Goal: Task Accomplishment & Management: Manage account settings

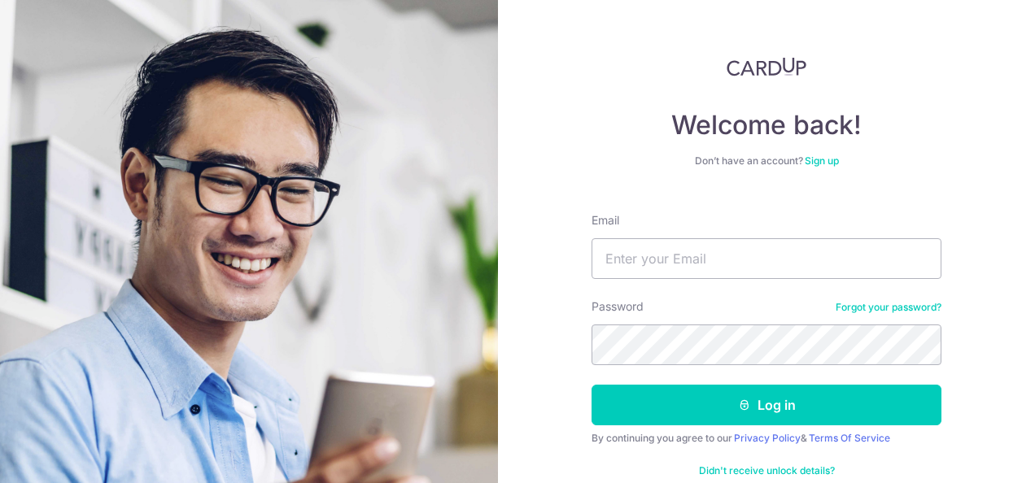
type input "gina8poh@yahoo.com.sg"
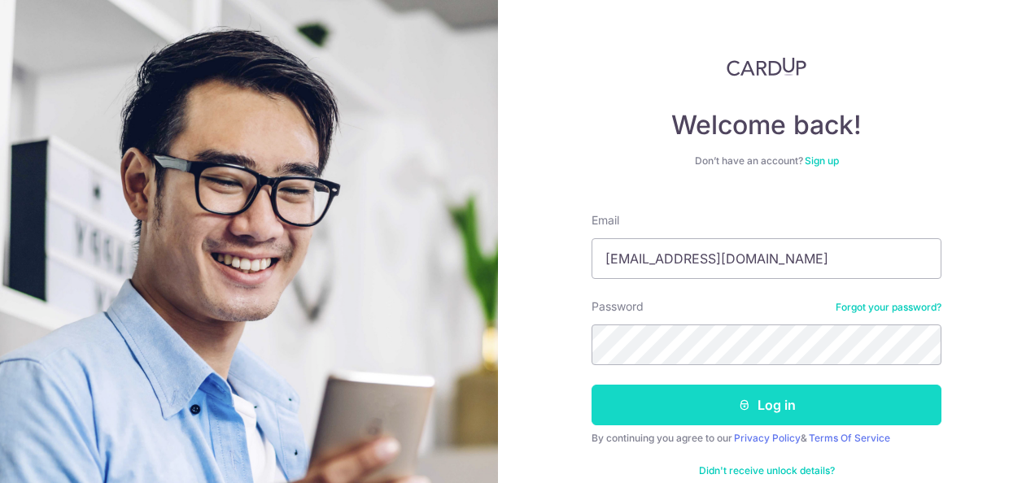
click at [763, 410] on button "Log in" at bounding box center [766, 405] width 350 height 41
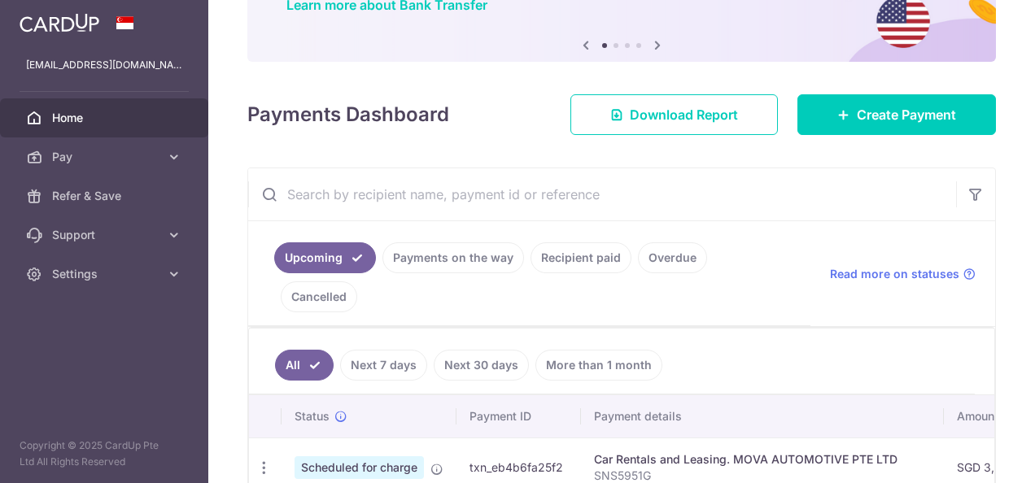
scroll to position [244, 0]
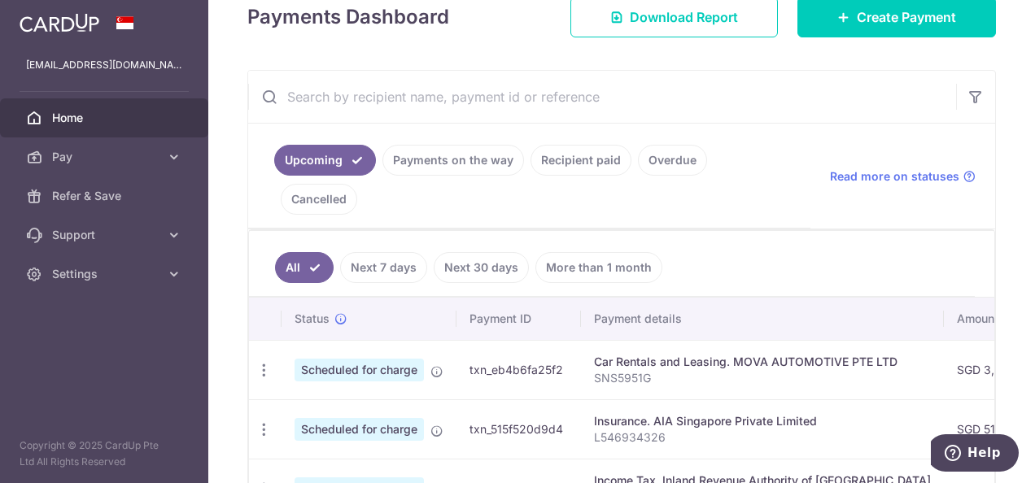
click at [579, 158] on link "Recipient paid" at bounding box center [580, 160] width 101 height 31
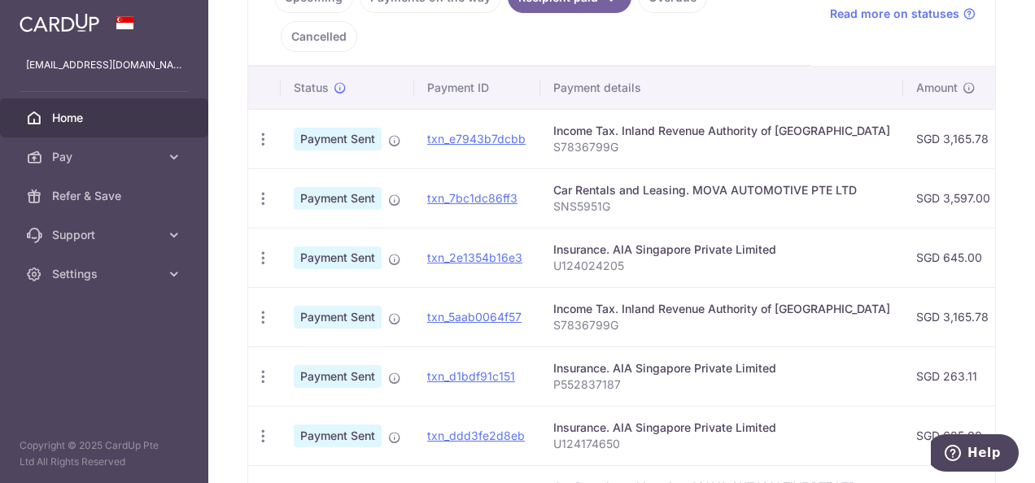
scroll to position [163, 0]
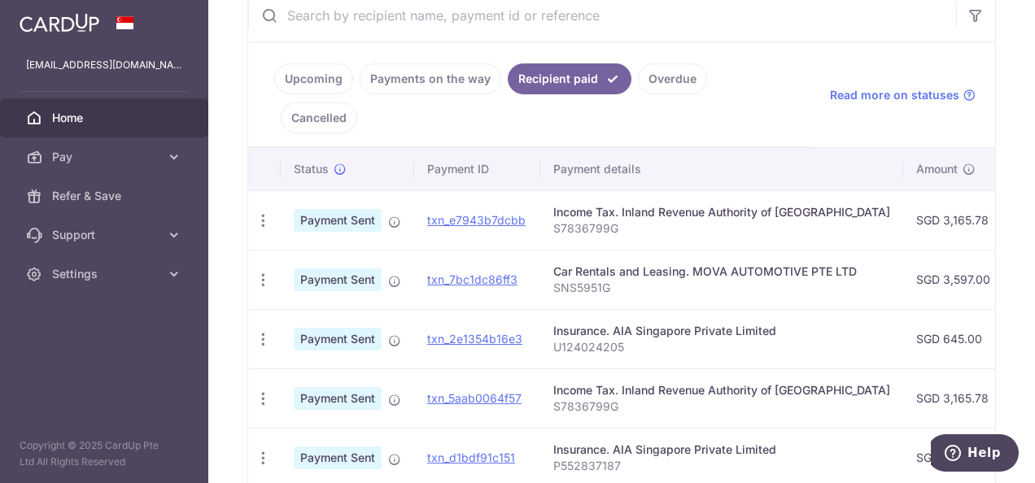
click at [390, 72] on link "Payments on the way" at bounding box center [431, 78] width 142 height 31
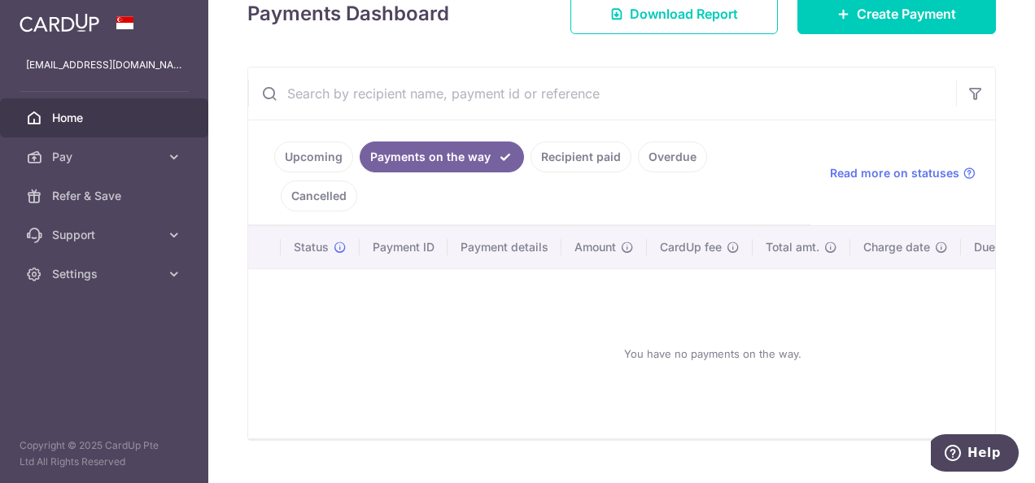
click at [606, 163] on link "Recipient paid" at bounding box center [580, 157] width 101 height 31
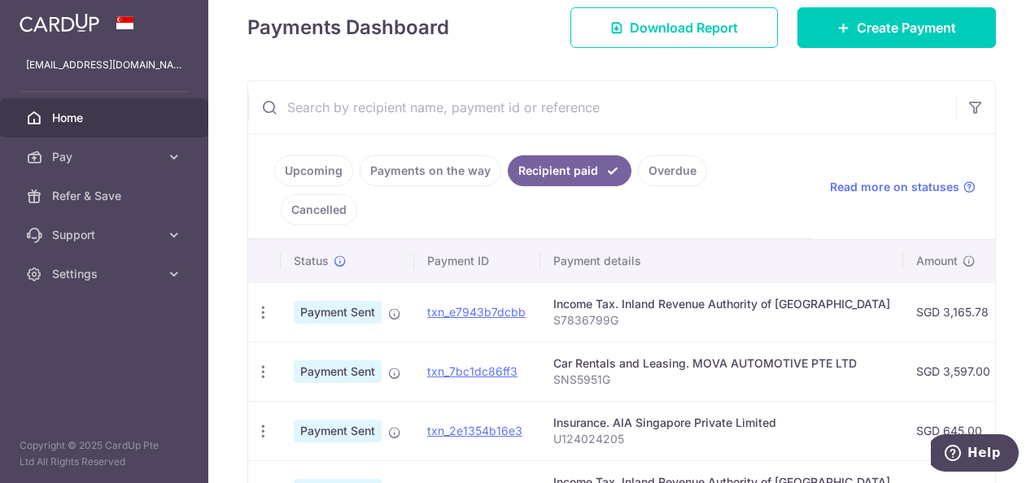
scroll to position [163, 0]
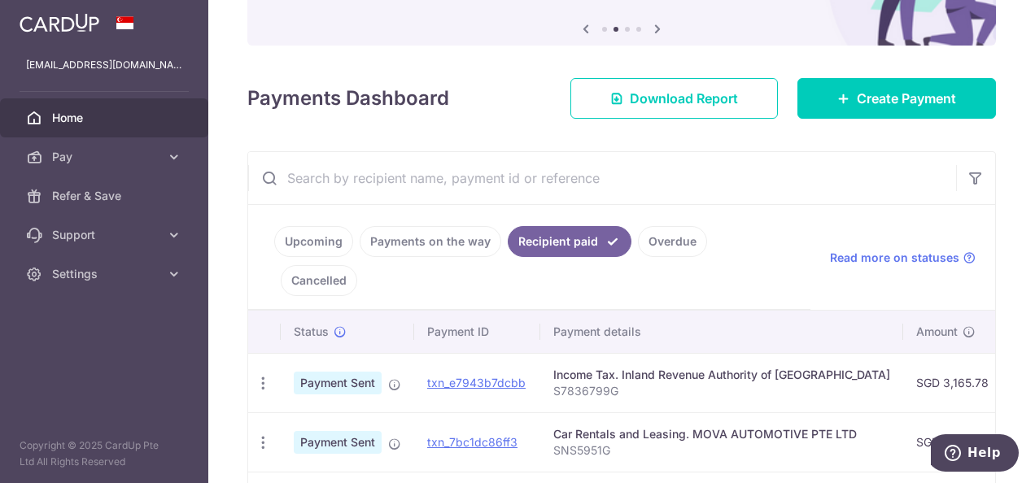
click at [325, 242] on link "Upcoming" at bounding box center [313, 241] width 79 height 31
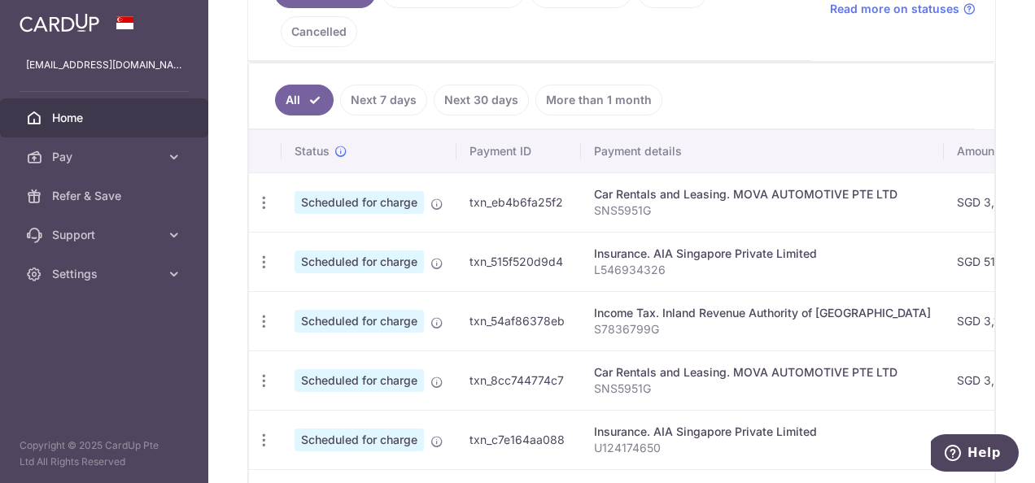
scroll to position [325, 0]
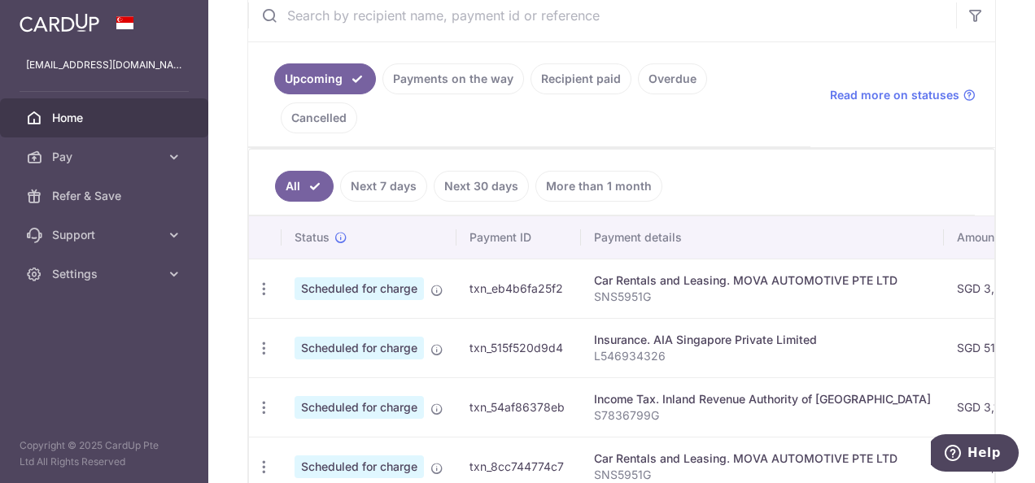
click at [647, 63] on link "Overdue" at bounding box center [672, 78] width 69 height 31
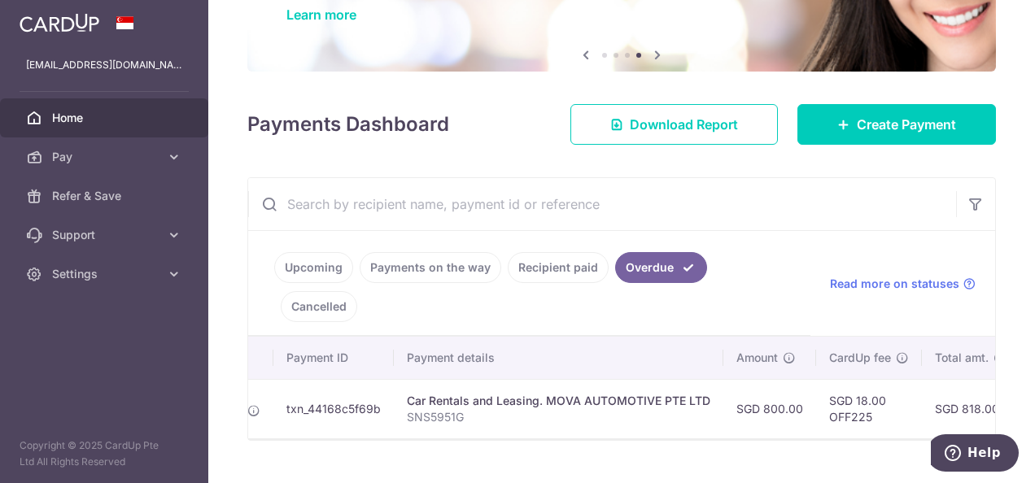
scroll to position [0, 0]
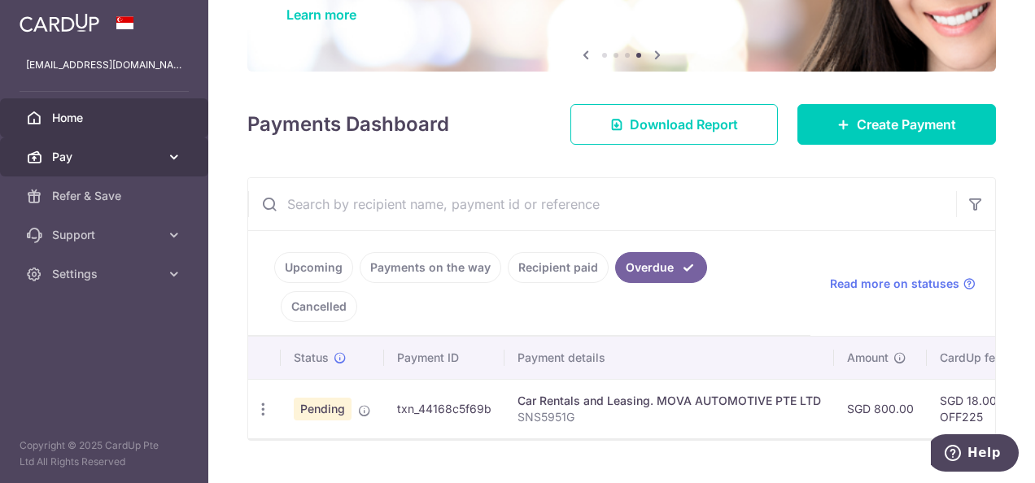
click at [73, 152] on span "Pay" at bounding box center [105, 157] width 107 height 16
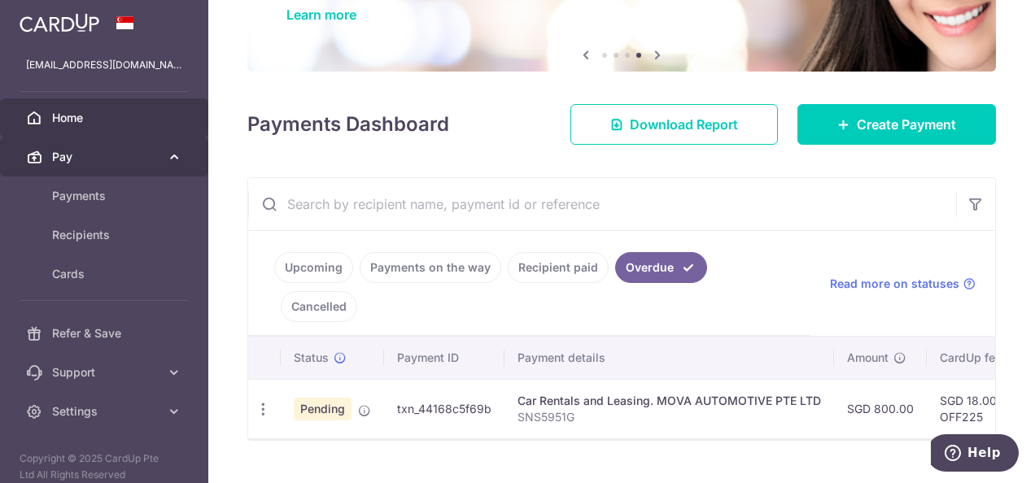
click at [81, 157] on span "Pay" at bounding box center [105, 157] width 107 height 16
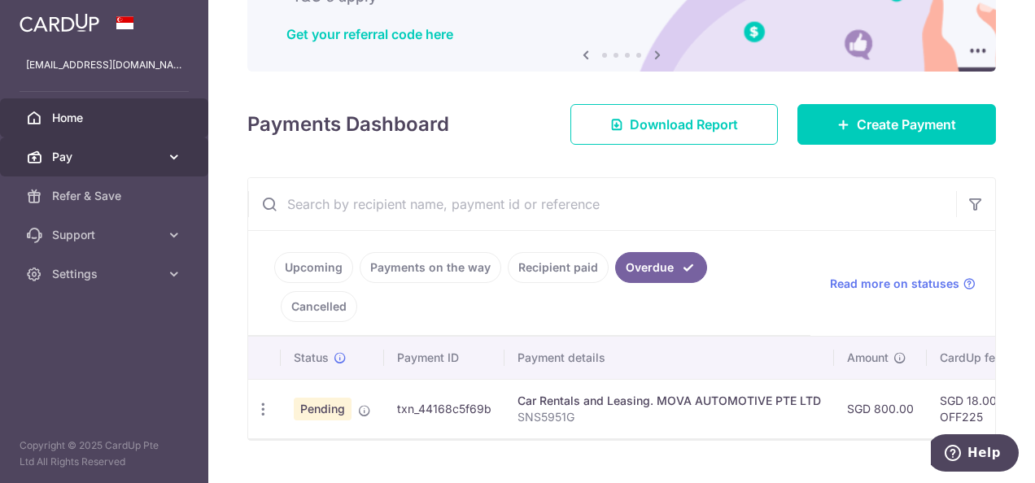
click at [81, 159] on span "Pay" at bounding box center [105, 157] width 107 height 16
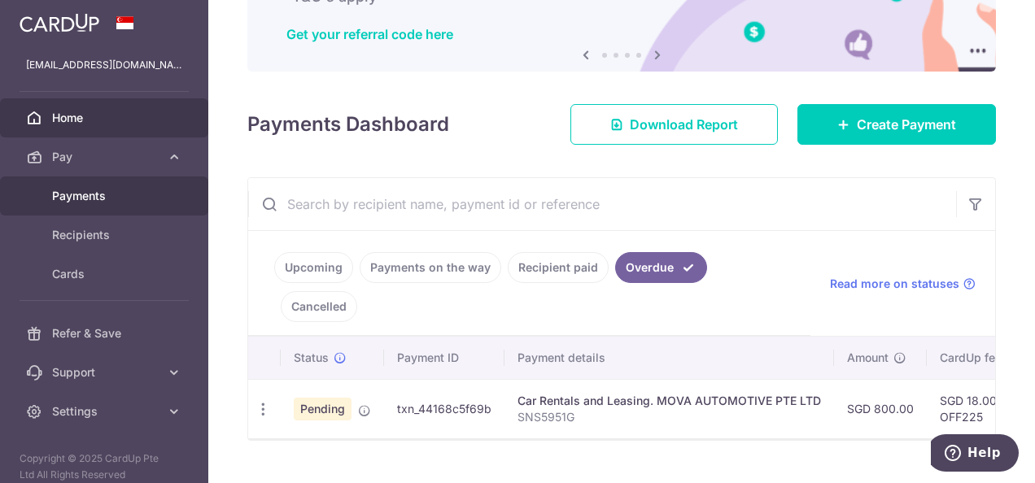
click at [83, 196] on span "Payments" at bounding box center [105, 196] width 107 height 16
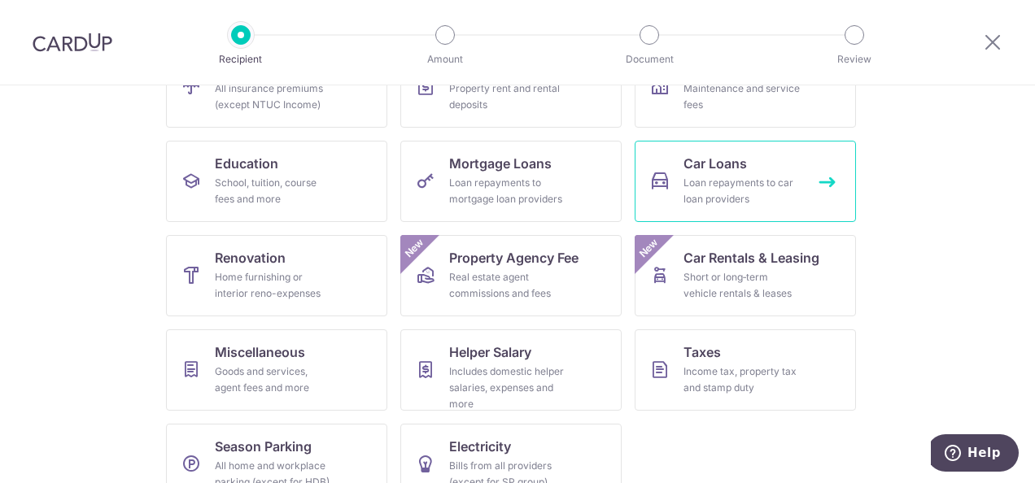
scroll to position [244, 0]
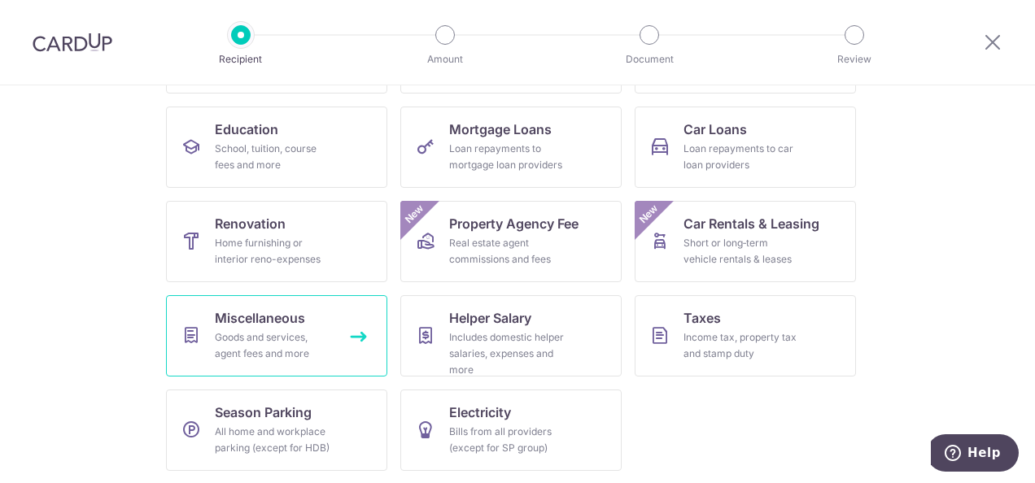
click at [238, 351] on div "Goods and services, agent fees and more" at bounding box center [273, 345] width 117 height 33
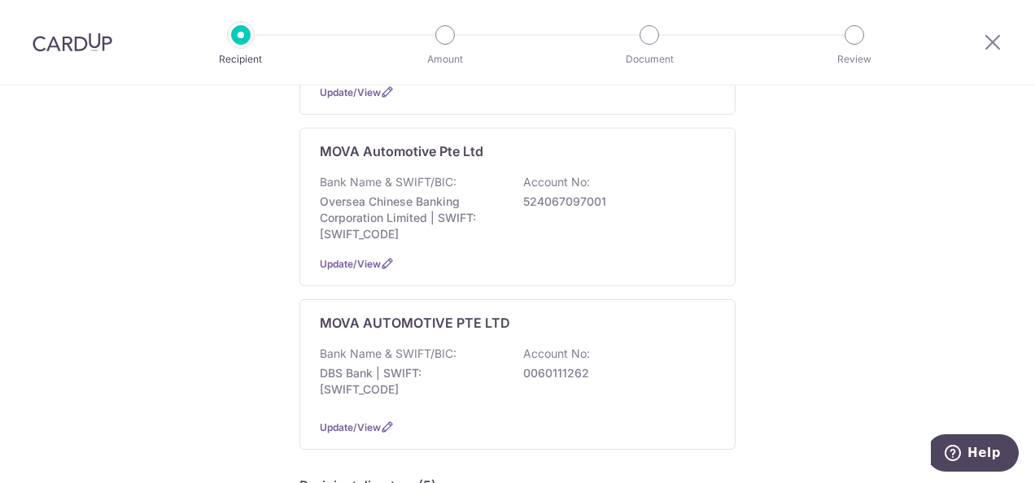
scroll to position [569, 0]
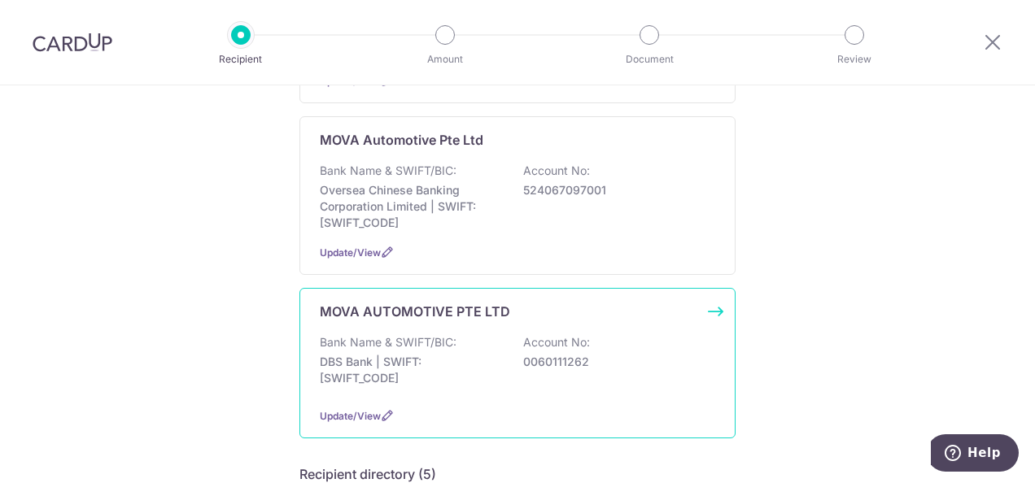
click at [547, 312] on div "MOVA AUTOMOTIVE PTE LTD Bank Name & SWIFT/BIC: DBS Bank | SWIFT: DBSSSGSGXXX Ac…" at bounding box center [517, 363] width 436 height 150
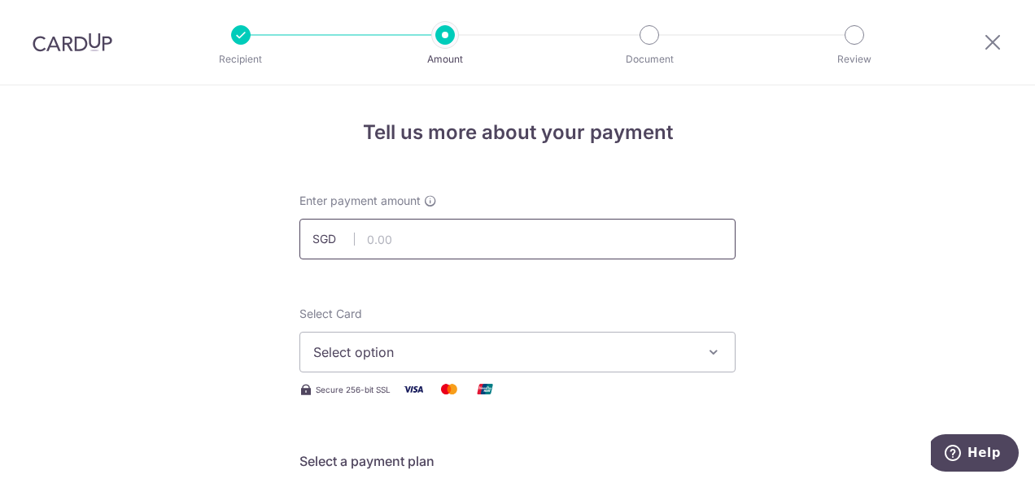
click at [491, 238] on input "text" at bounding box center [517, 239] width 436 height 41
type input "2,180.00"
click at [713, 352] on icon "button" at bounding box center [713, 352] width 16 height 16
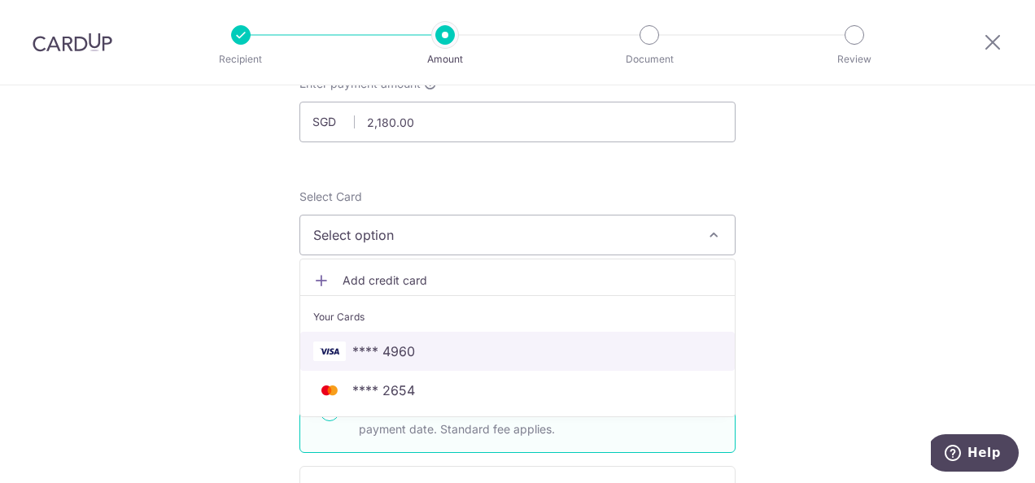
scroll to position [163, 0]
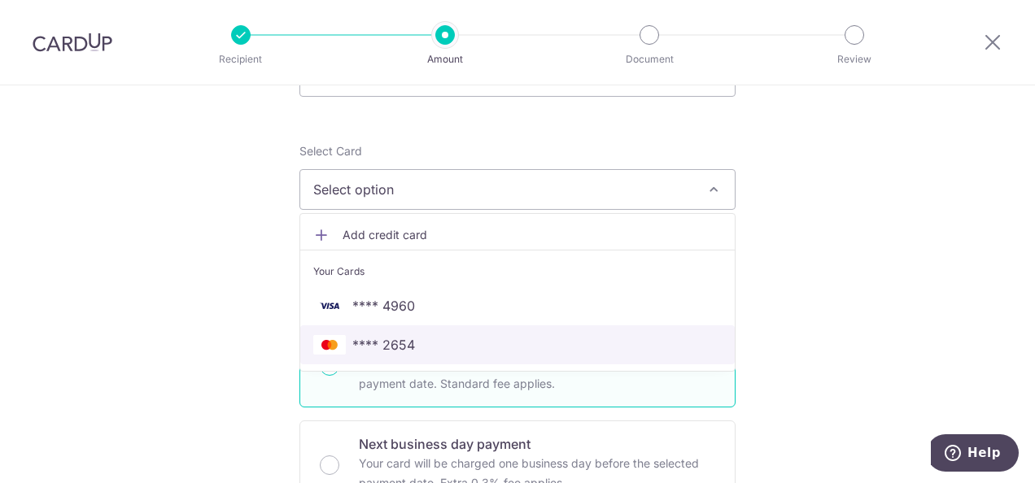
click at [639, 360] on link "**** 2654" at bounding box center [517, 344] width 434 height 39
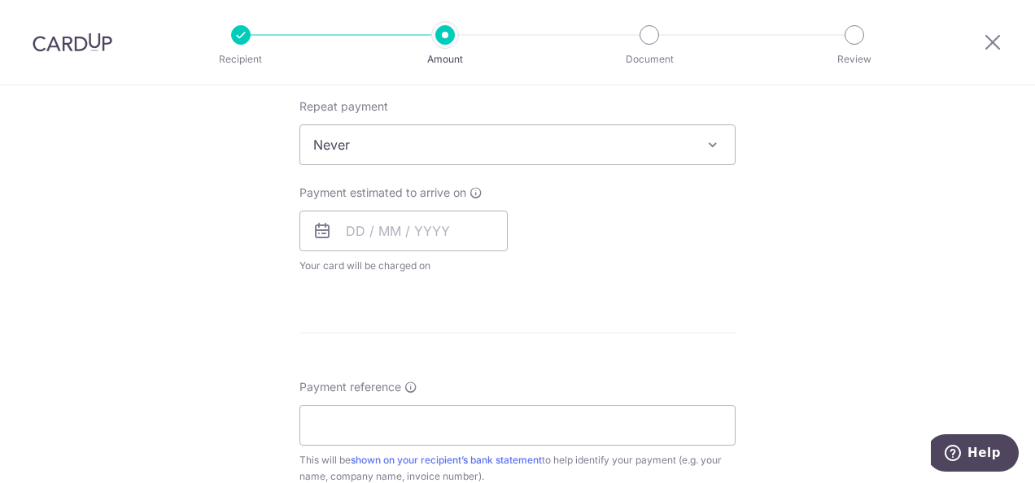
scroll to position [651, 0]
click at [460, 223] on input "text" at bounding box center [403, 229] width 208 height 41
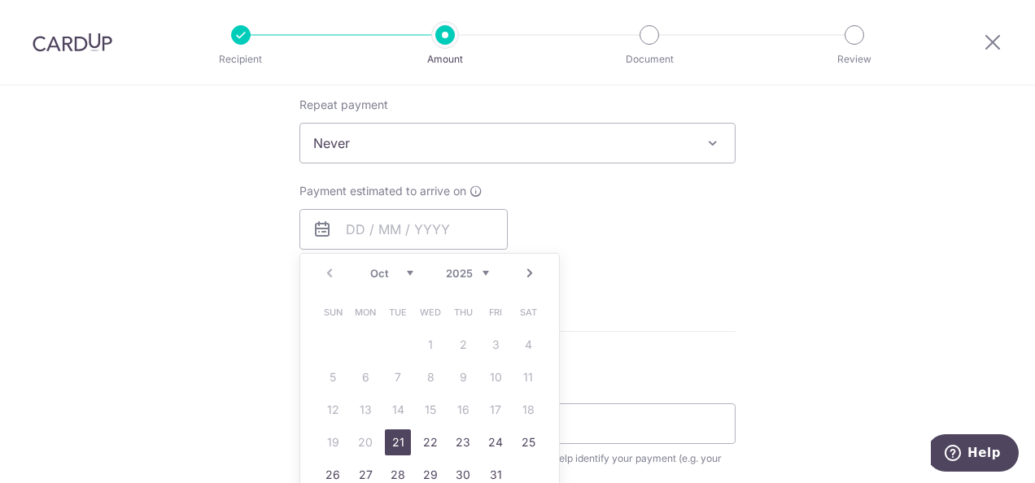
drag, startPoint x: 395, startPoint y: 441, endPoint x: 838, endPoint y: 323, distance: 458.0
click at [395, 441] on link "21" at bounding box center [398, 443] width 26 height 26
type input "[DATE]"
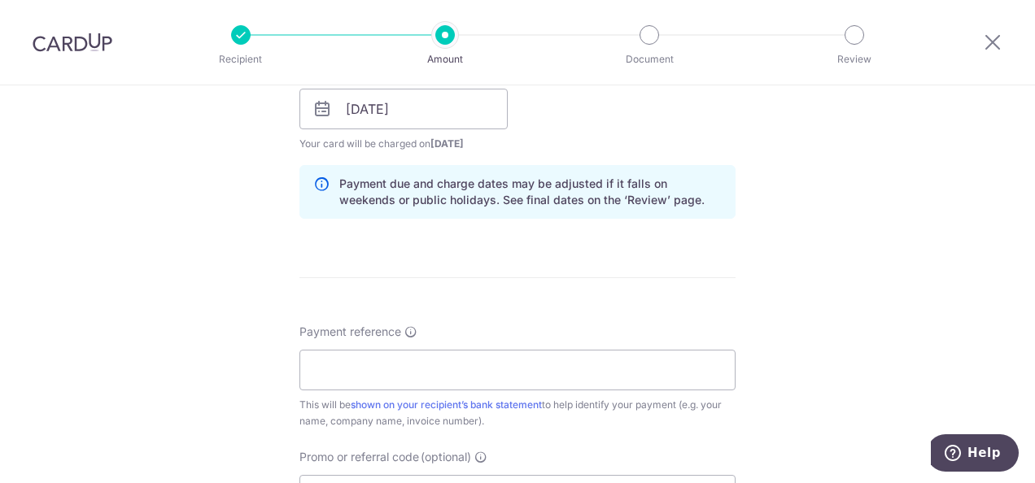
scroll to position [895, 0]
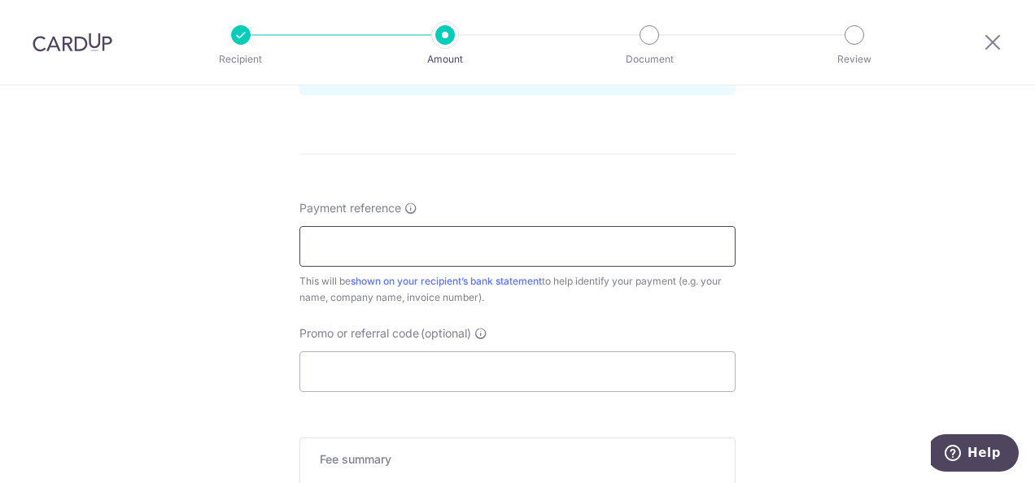
click at [484, 250] on input "Payment reference" at bounding box center [517, 246] width 436 height 41
type input "SMT1816Y"
click at [488, 373] on input "Promo or referral code (optional)" at bounding box center [517, 371] width 436 height 41
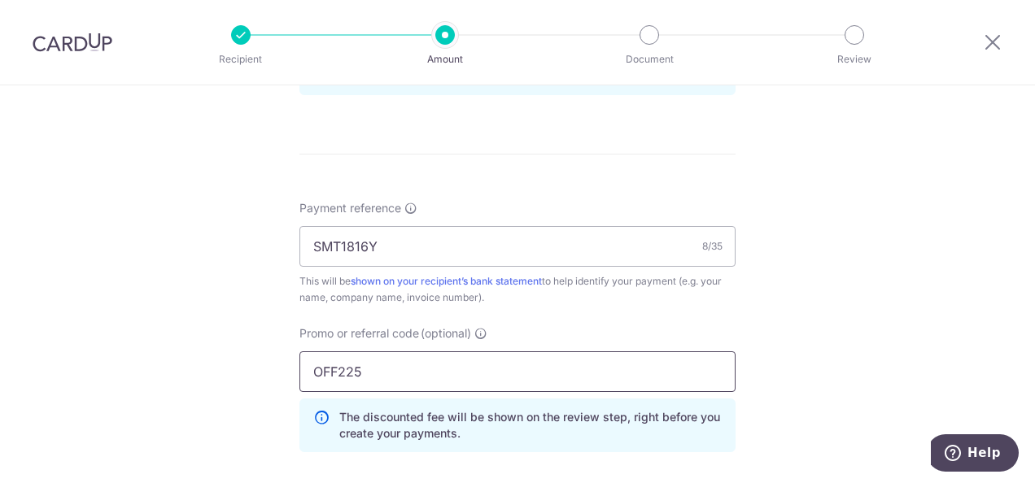
type input "OFF225"
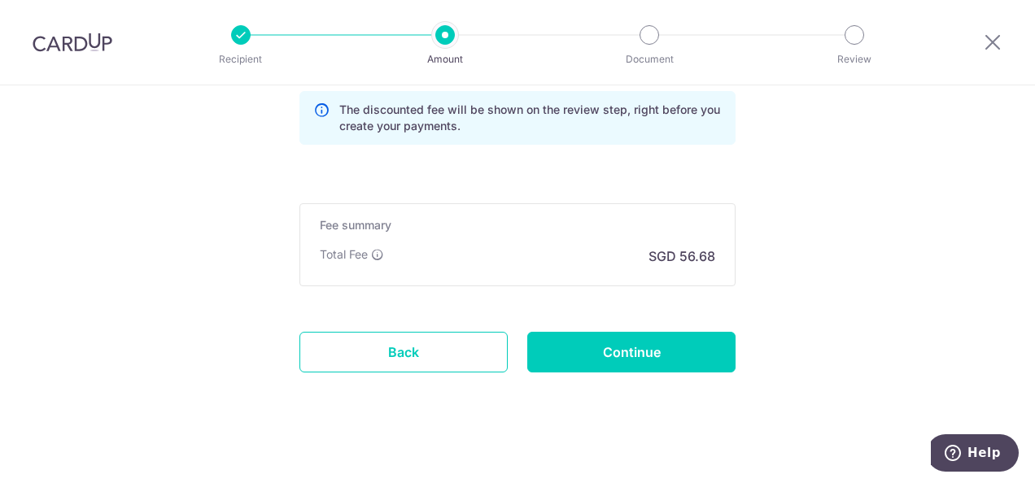
scroll to position [1209, 0]
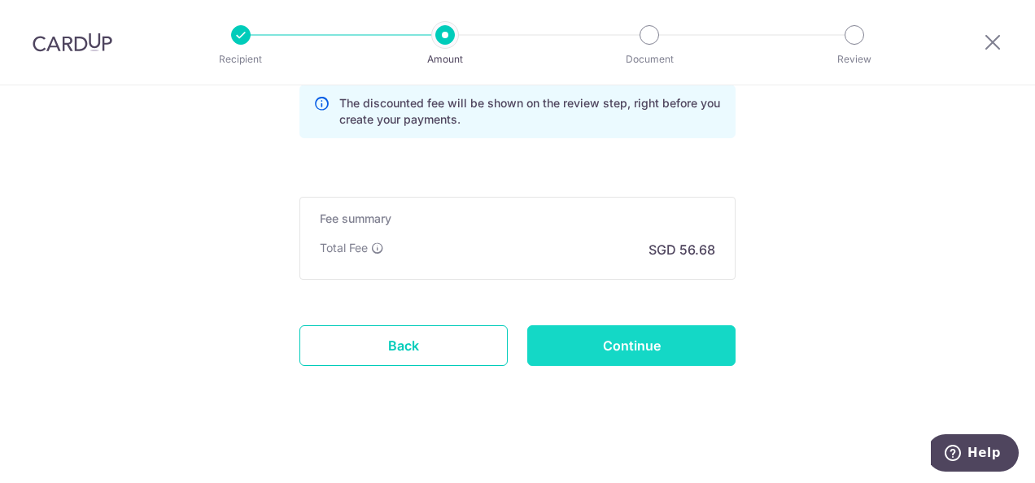
click at [616, 352] on input "Continue" at bounding box center [631, 345] width 208 height 41
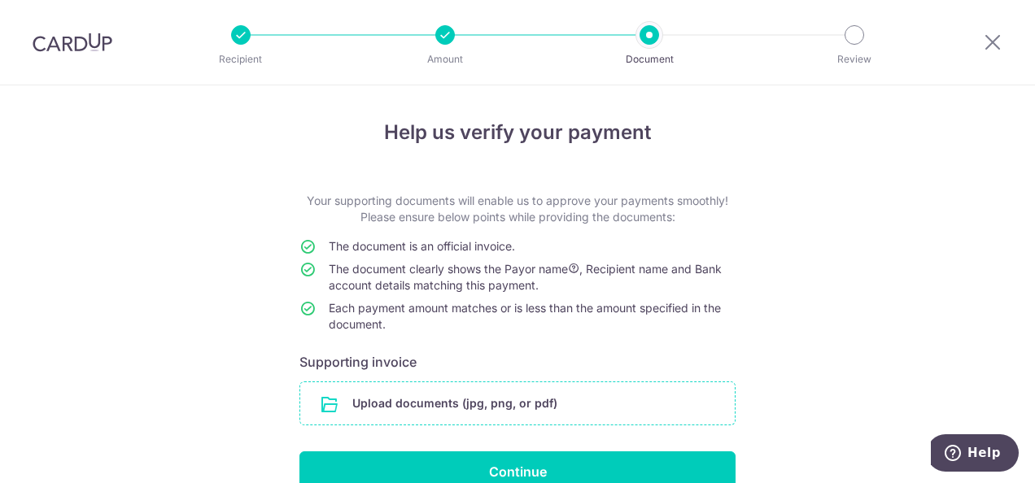
click at [504, 403] on input "file" at bounding box center [517, 403] width 434 height 42
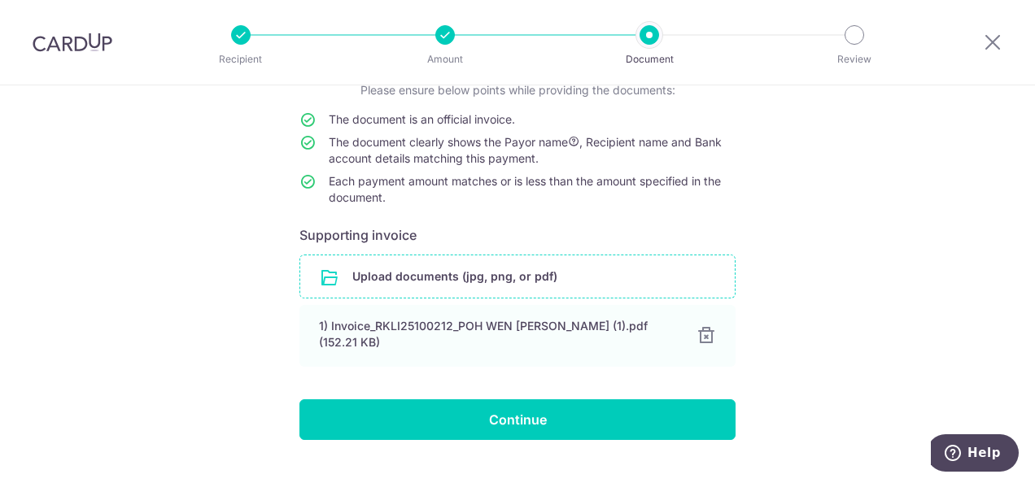
scroll to position [150, 0]
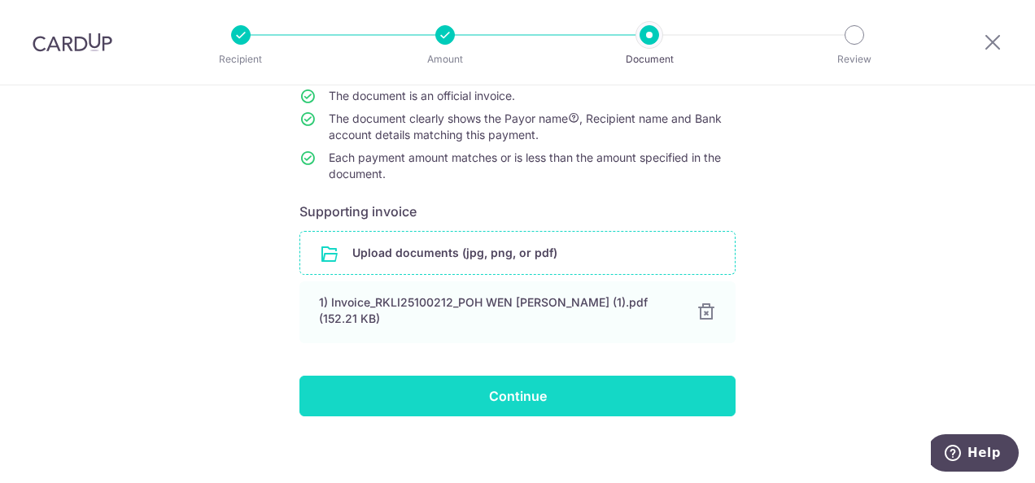
click at [491, 401] on input "Continue" at bounding box center [517, 396] width 436 height 41
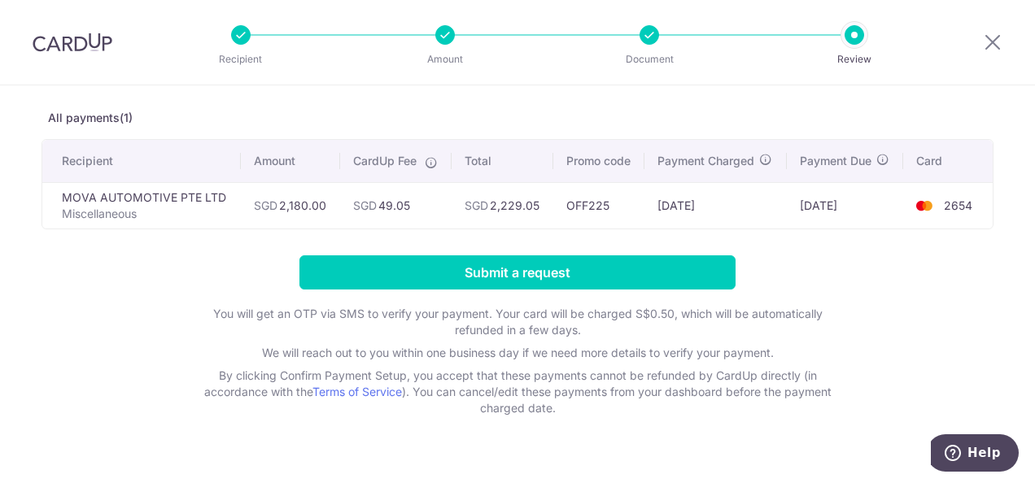
scroll to position [98, 0]
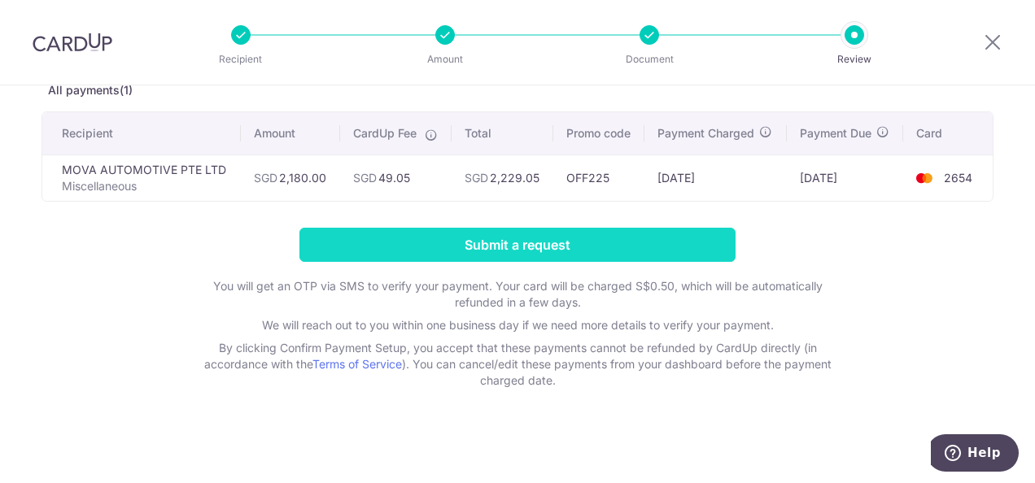
click at [519, 241] on input "Submit a request" at bounding box center [517, 245] width 436 height 34
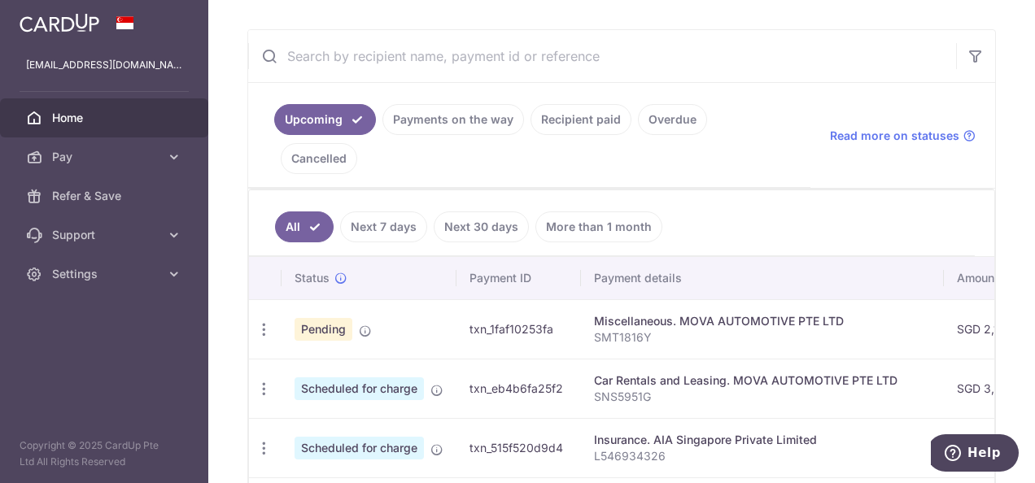
scroll to position [244, 0]
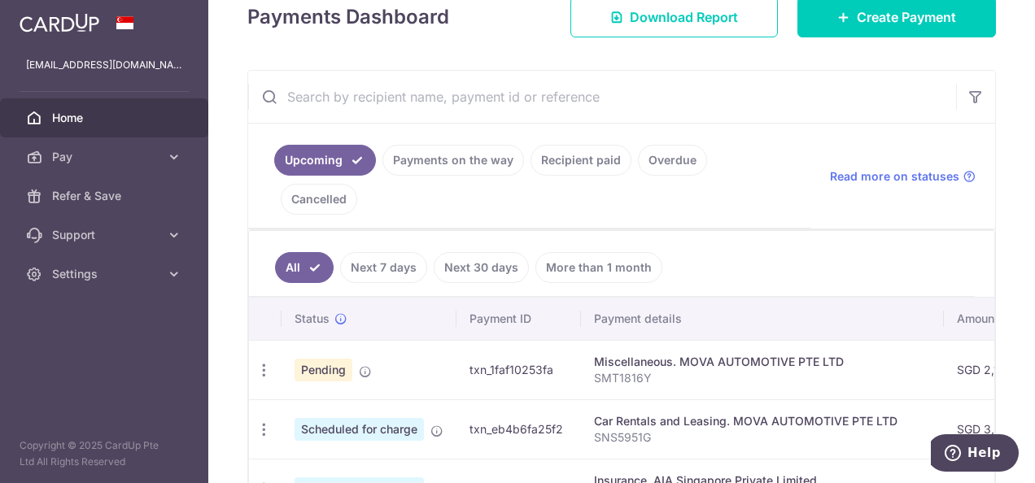
click at [669, 156] on link "Overdue" at bounding box center [672, 160] width 69 height 31
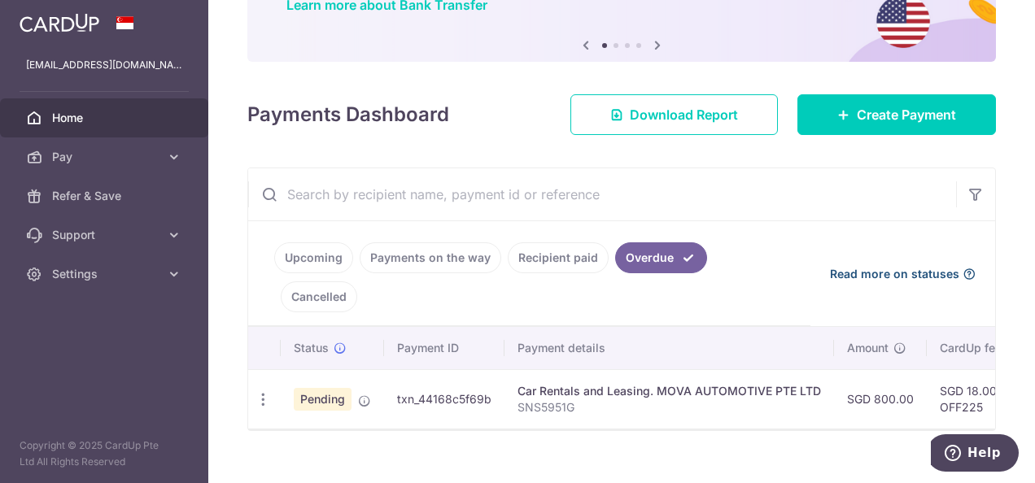
scroll to position [137, 0]
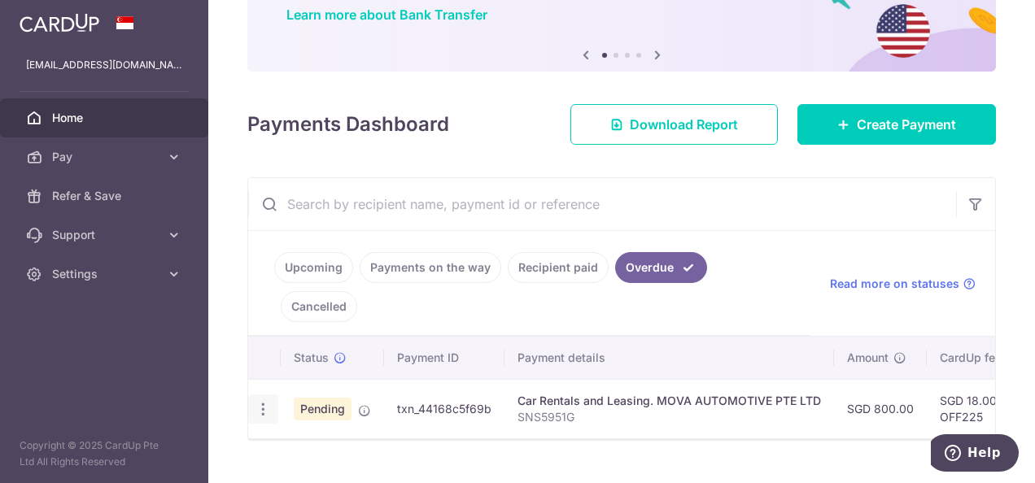
click at [259, 401] on icon "button" at bounding box center [263, 409] width 17 height 17
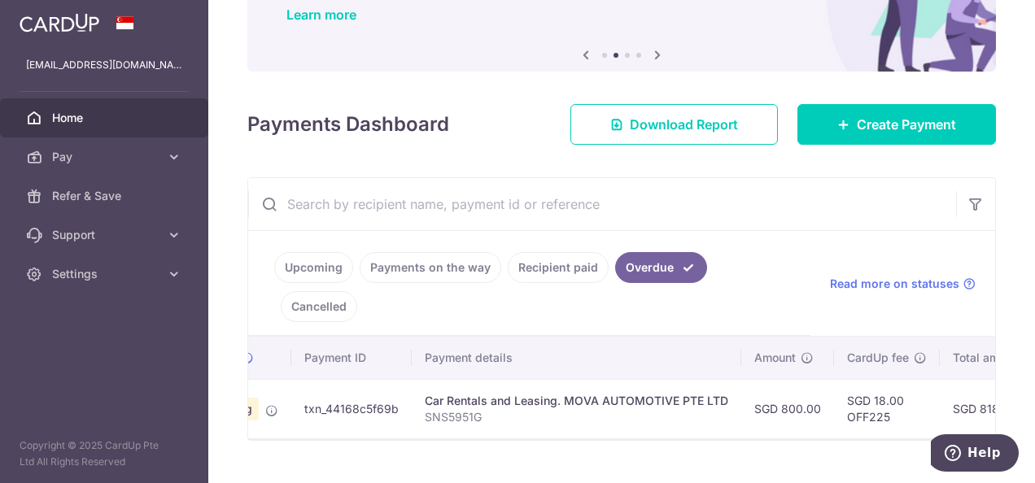
scroll to position [0, 0]
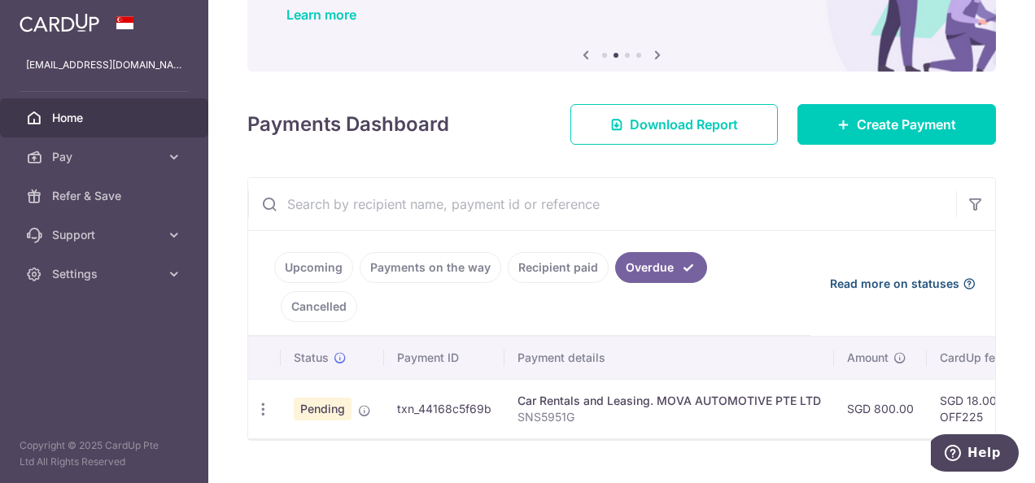
click at [861, 276] on span "Read more on statuses" at bounding box center [894, 284] width 129 height 16
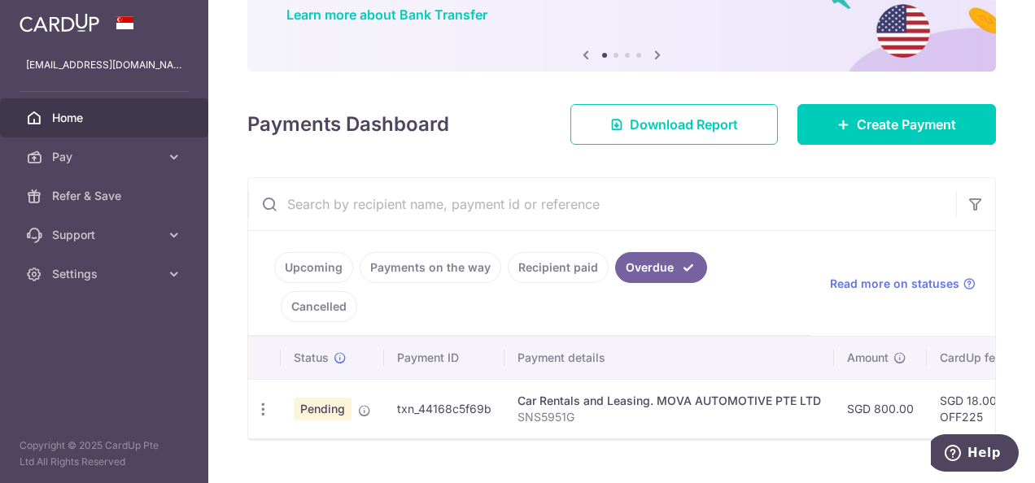
click at [69, 123] on span "Home" at bounding box center [105, 118] width 107 height 16
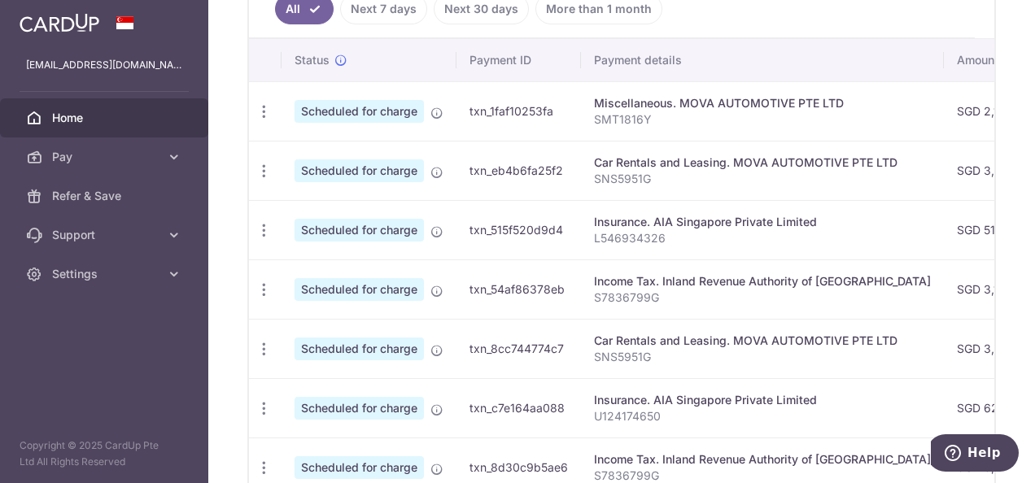
scroll to position [449, 0]
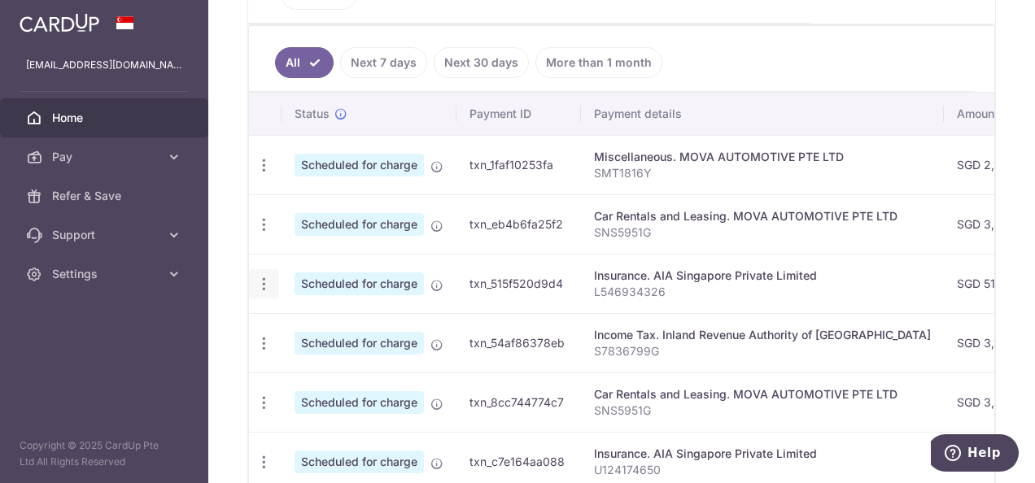
click at [255, 276] on icon "button" at bounding box center [263, 284] width 17 height 17
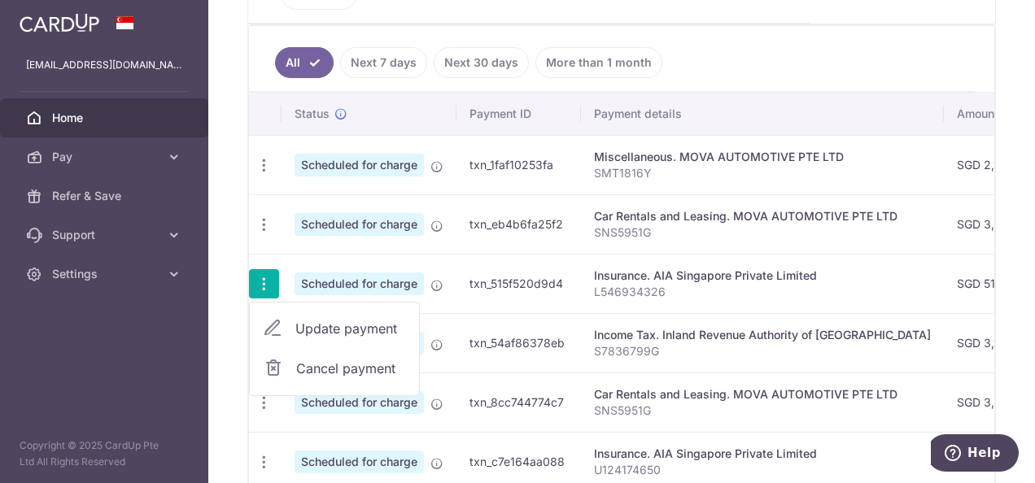
click at [313, 319] on span "Update payment" at bounding box center [350, 329] width 111 height 20
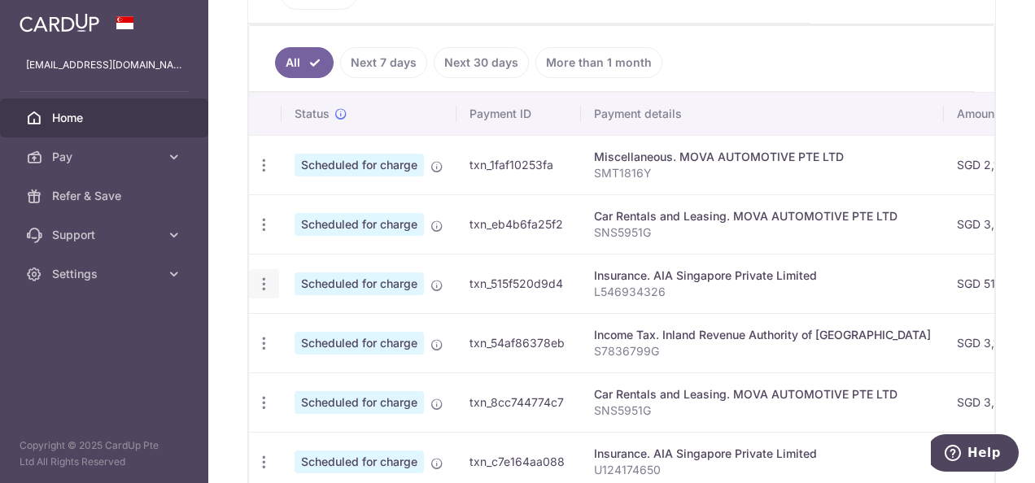
radio input "true"
type input "518.40"
type input "29/10/2025"
type input "L546934326"
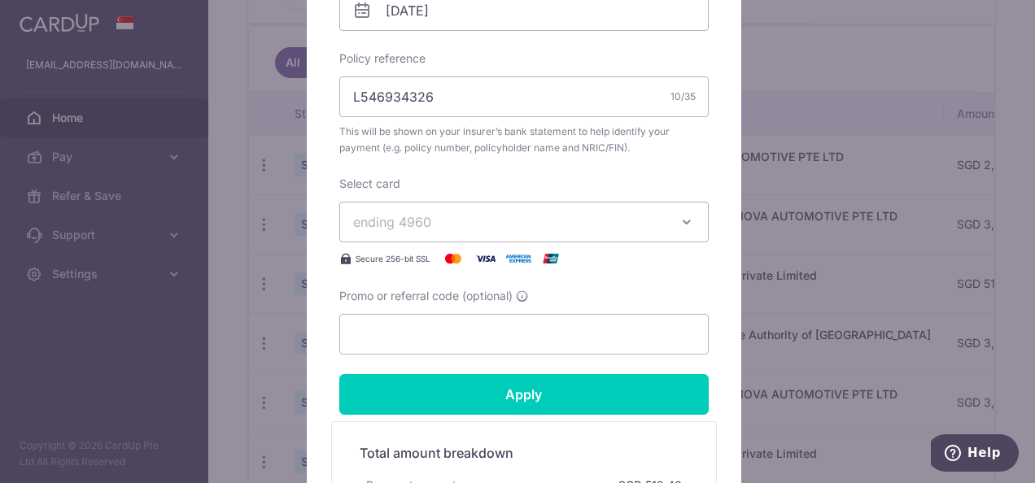
scroll to position [569, 0]
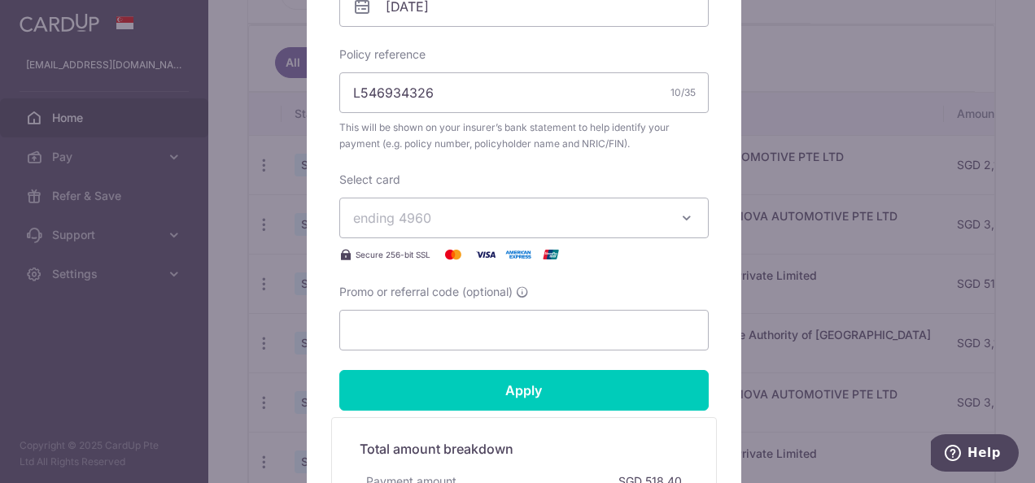
click at [483, 218] on span "ending 4960" at bounding box center [509, 218] width 312 height 20
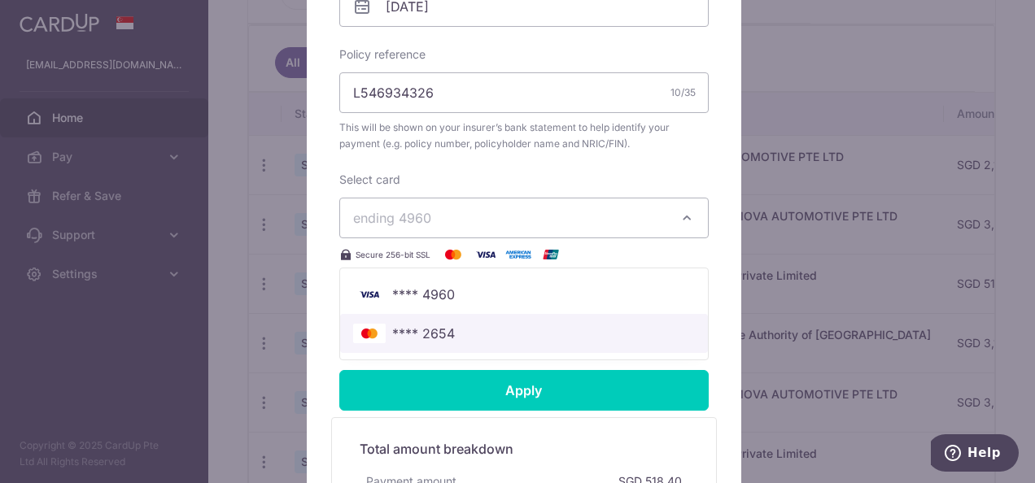
click at [477, 340] on span "**** 2654" at bounding box center [524, 334] width 342 height 20
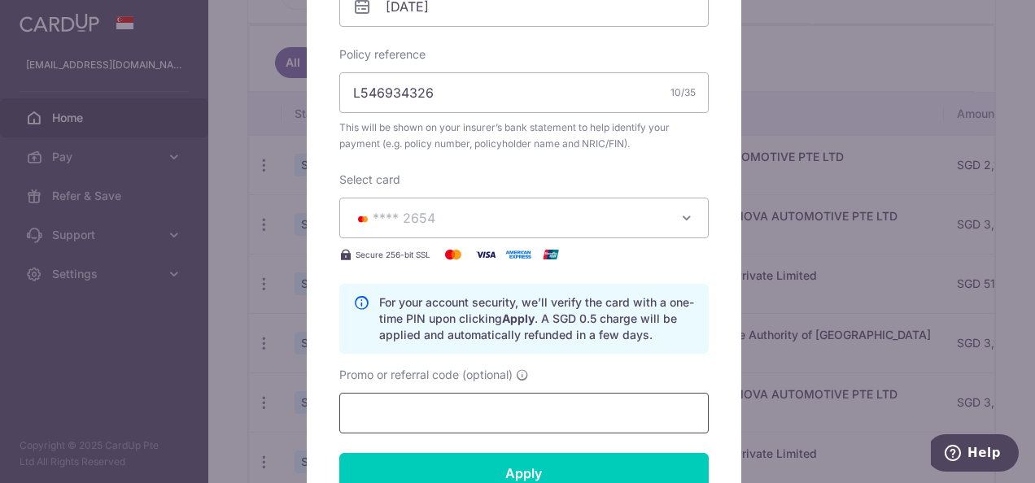
click at [544, 420] on input "Promo or referral code (optional)" at bounding box center [523, 413] width 369 height 41
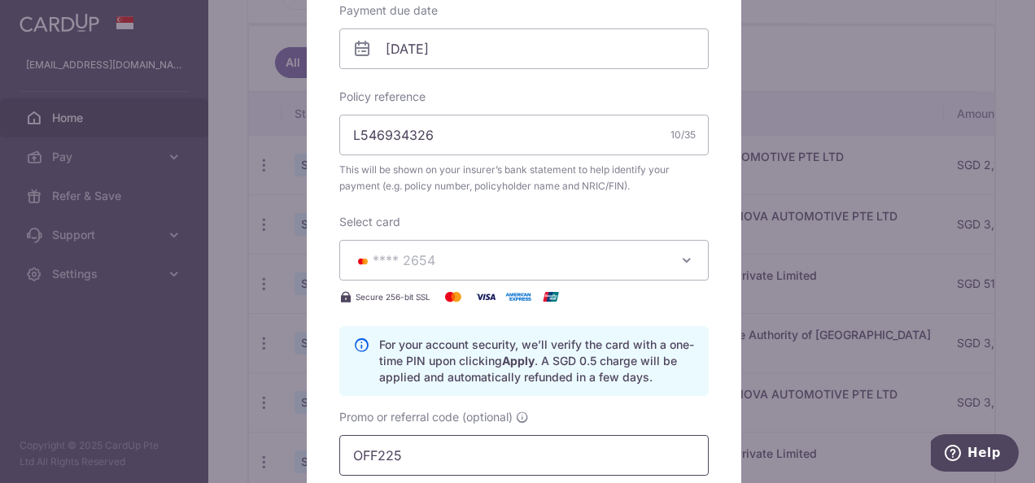
scroll to position [651, 0]
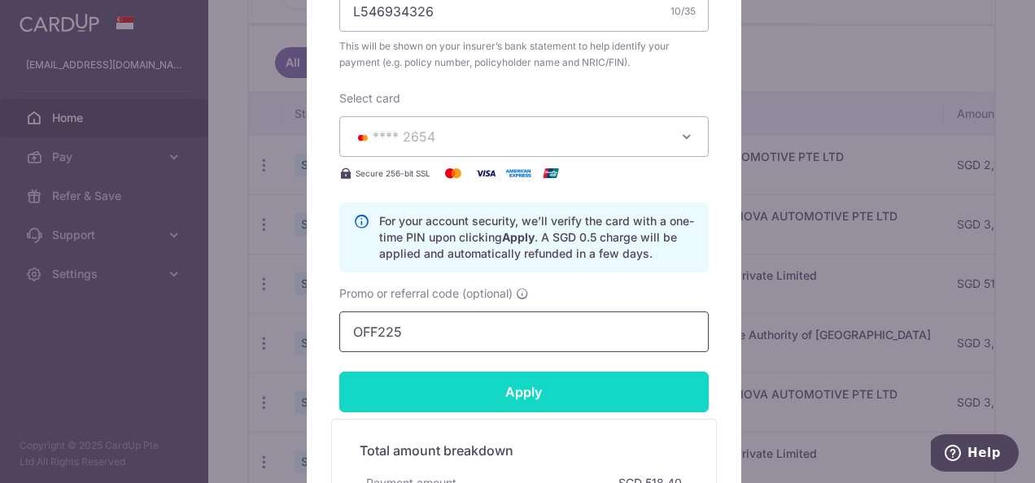
type input "OFF225"
click at [530, 385] on input "Apply" at bounding box center [523, 392] width 369 height 41
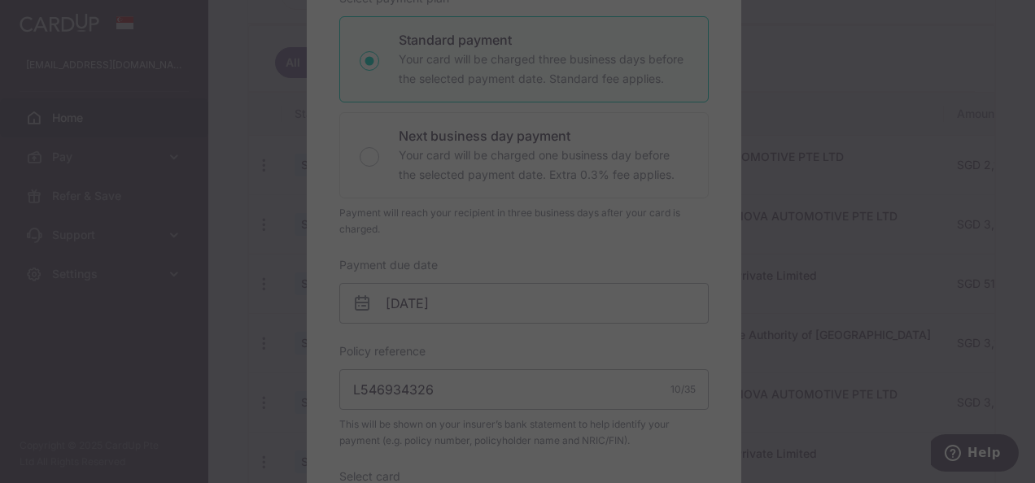
scroll to position [81, 0]
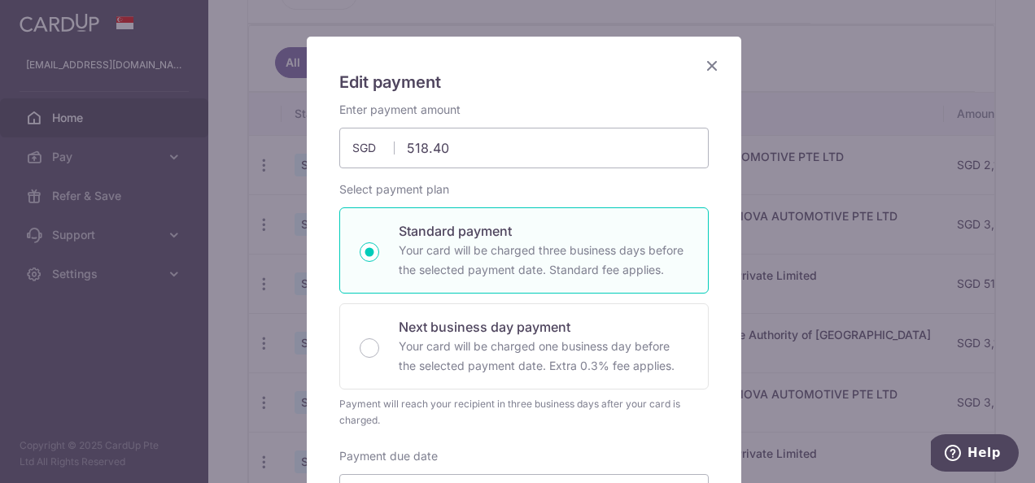
type input "Successfully Applied"
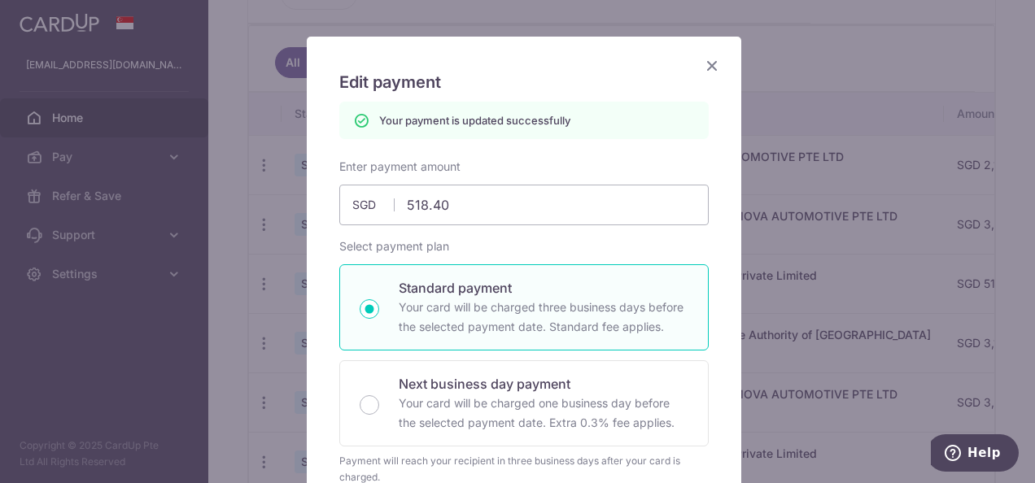
click at [702, 65] on icon "Close" at bounding box center [712, 65] width 20 height 20
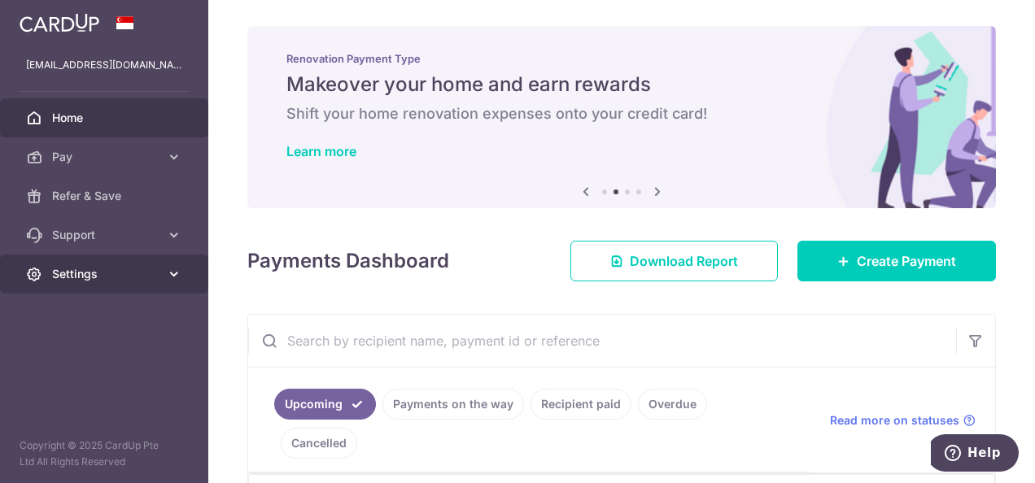
click at [85, 275] on span "Settings" at bounding box center [105, 274] width 107 height 16
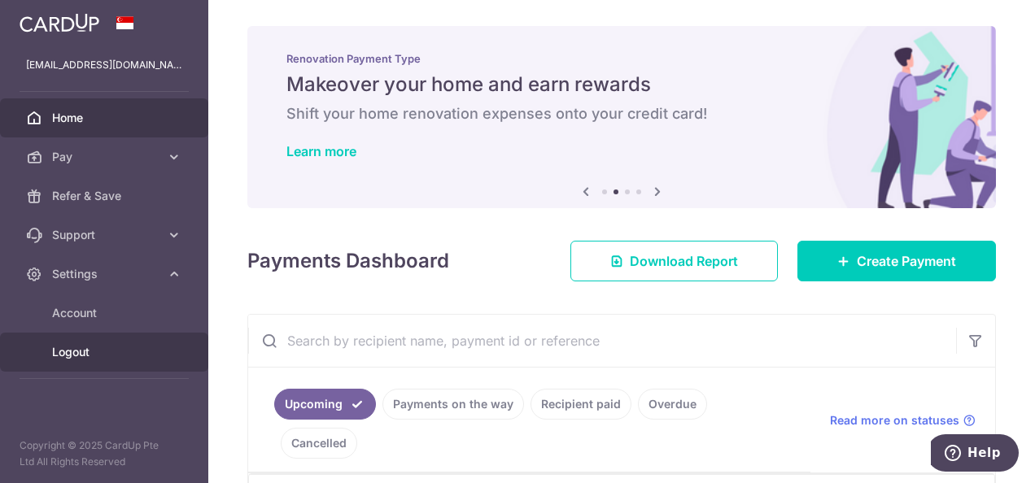
click at [98, 353] on span "Logout" at bounding box center [105, 352] width 107 height 16
